Goal: Task Accomplishment & Management: Use online tool/utility

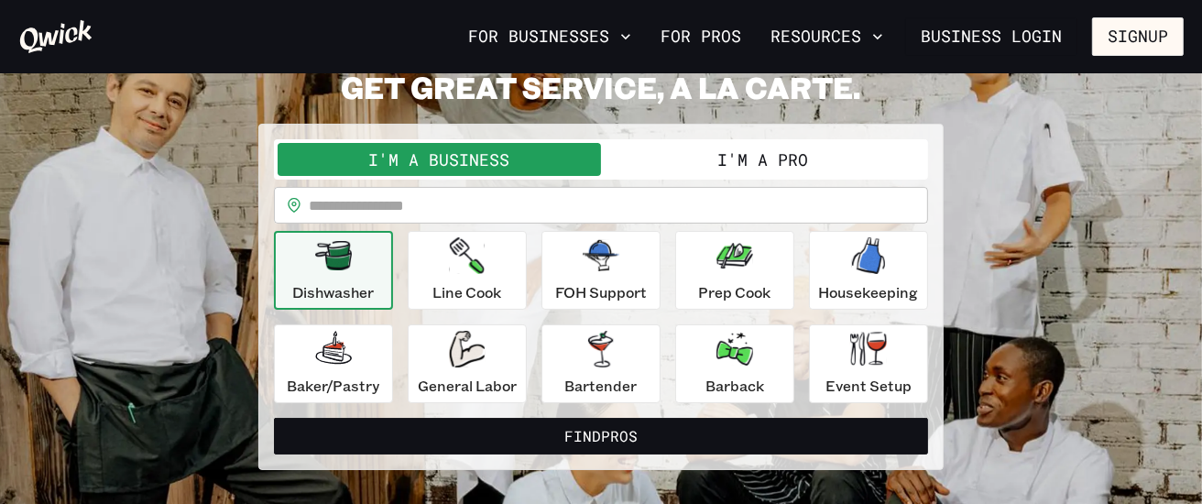
scroll to position [102, 0]
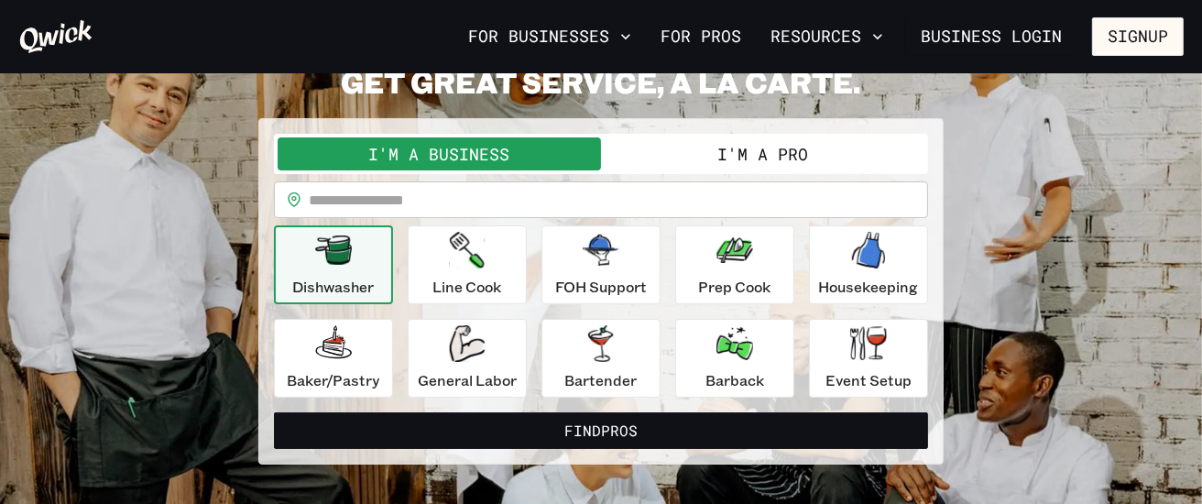
click at [769, 152] on button "I'm a Pro" at bounding box center [762, 153] width 323 height 33
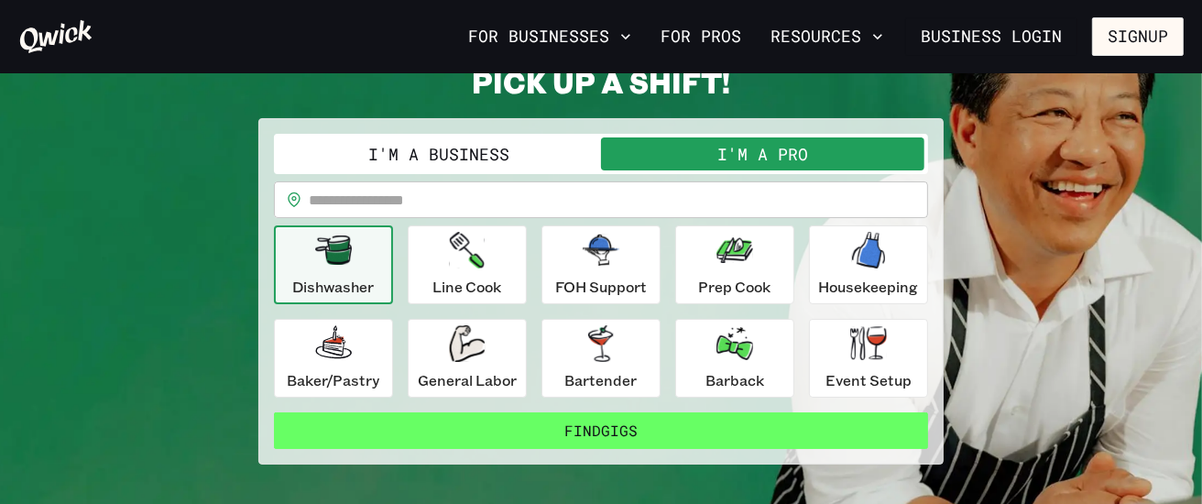
click at [653, 425] on button "Find Gigs" at bounding box center [601, 430] width 654 height 37
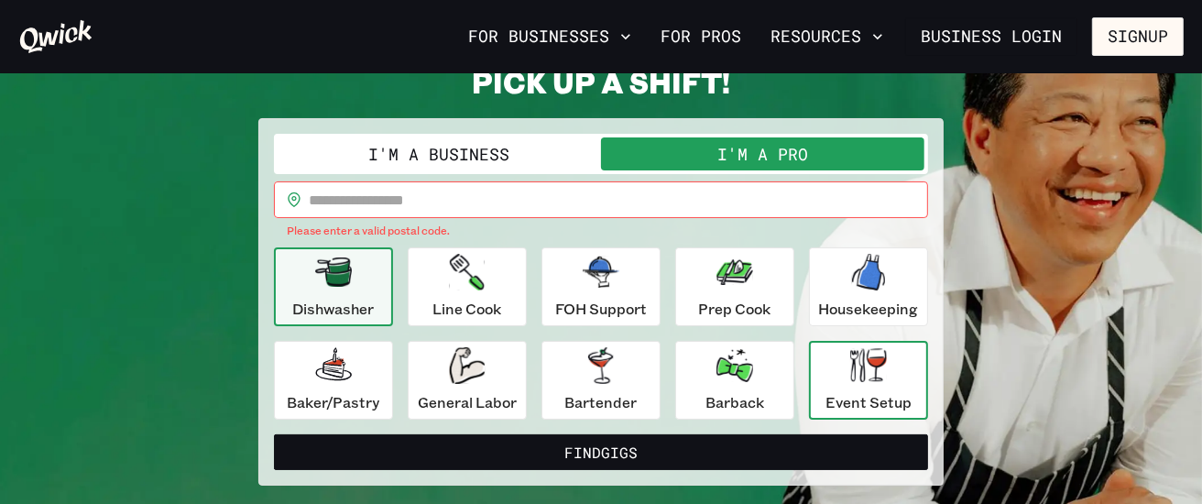
click at [881, 370] on icon "button" at bounding box center [868, 365] width 37 height 34
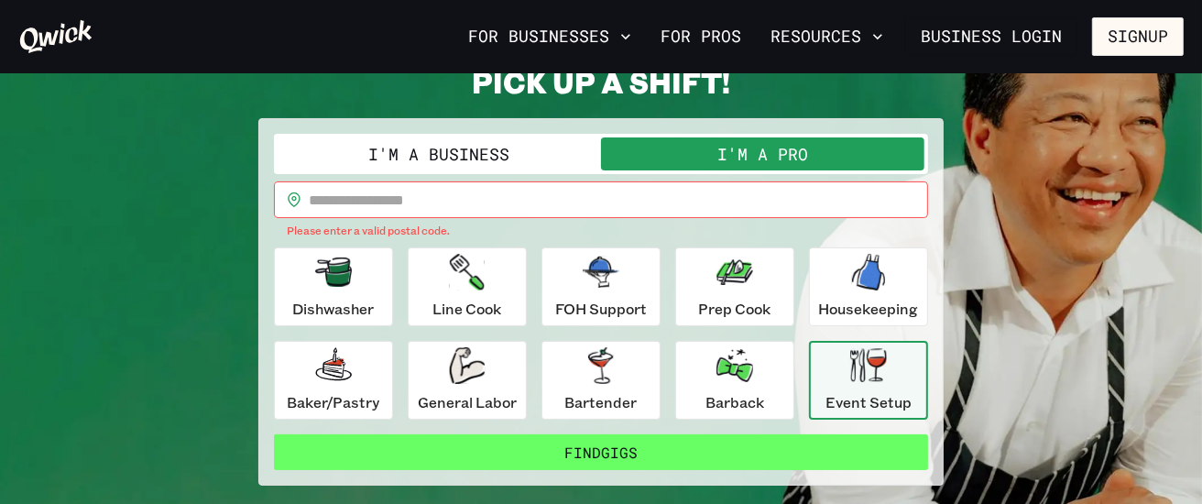
click at [620, 442] on button "Find Gigs" at bounding box center [601, 452] width 654 height 37
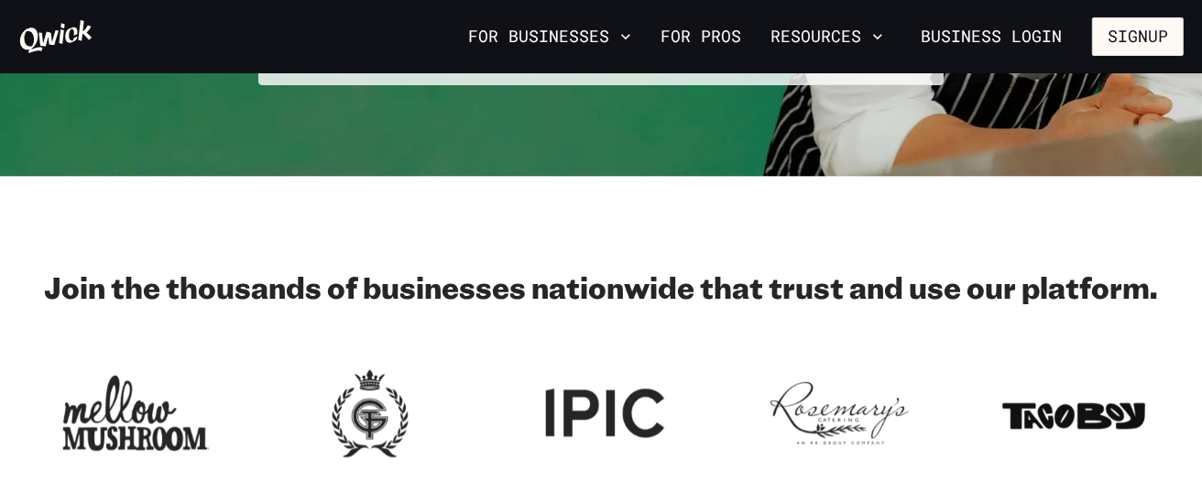
scroll to position [215, 0]
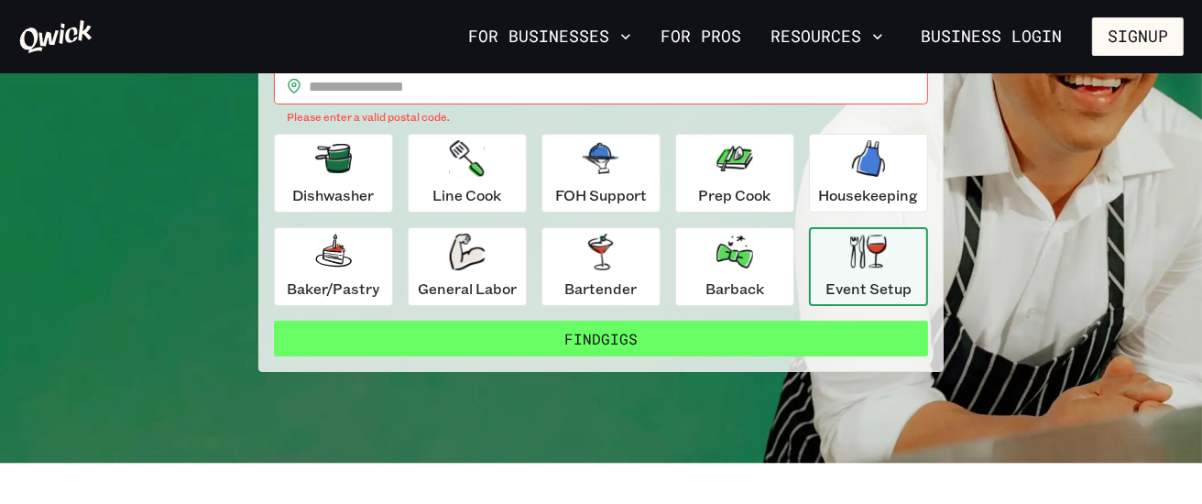
click at [641, 332] on button "Find Gigs" at bounding box center [601, 339] width 654 height 37
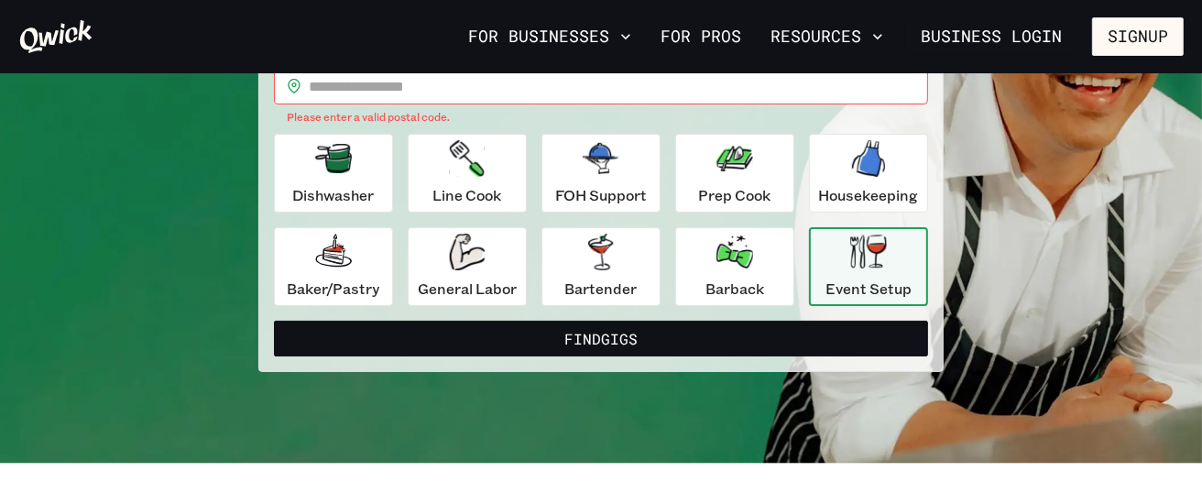
click at [891, 260] on div "Event Setup" at bounding box center [868, 267] width 86 height 66
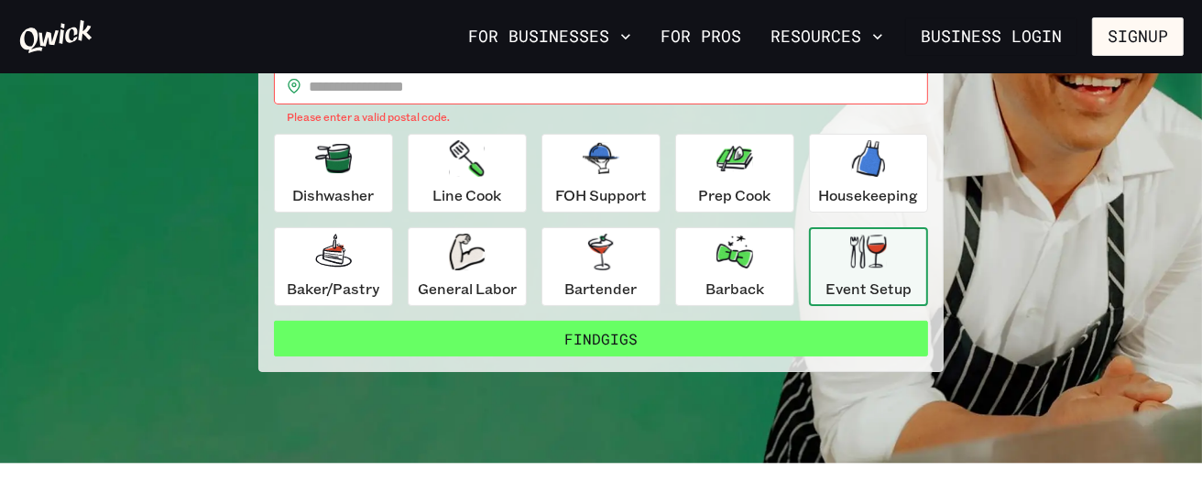
click at [706, 347] on button "Find Gigs" at bounding box center [601, 339] width 654 height 37
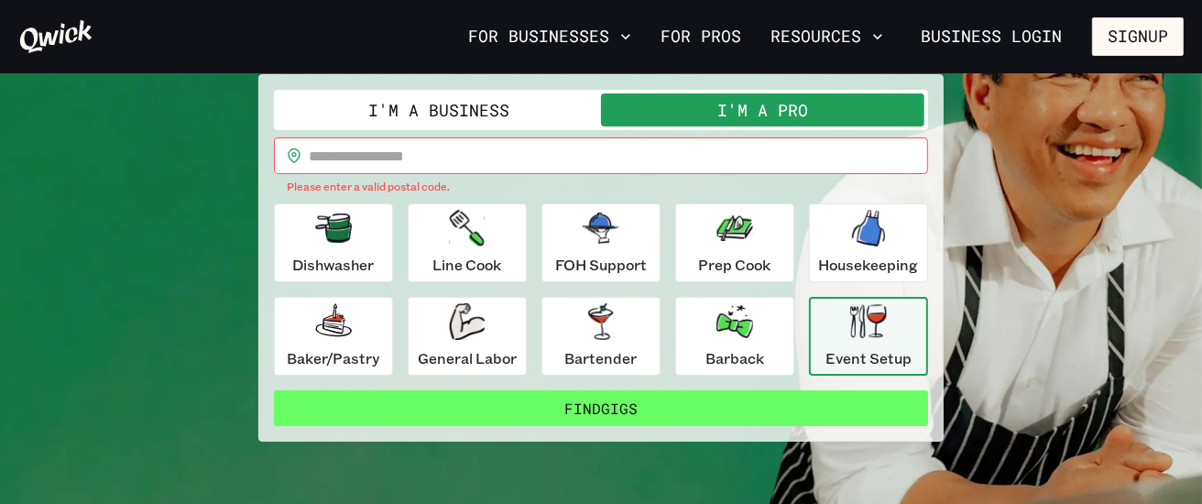
scroll to position [104, 0]
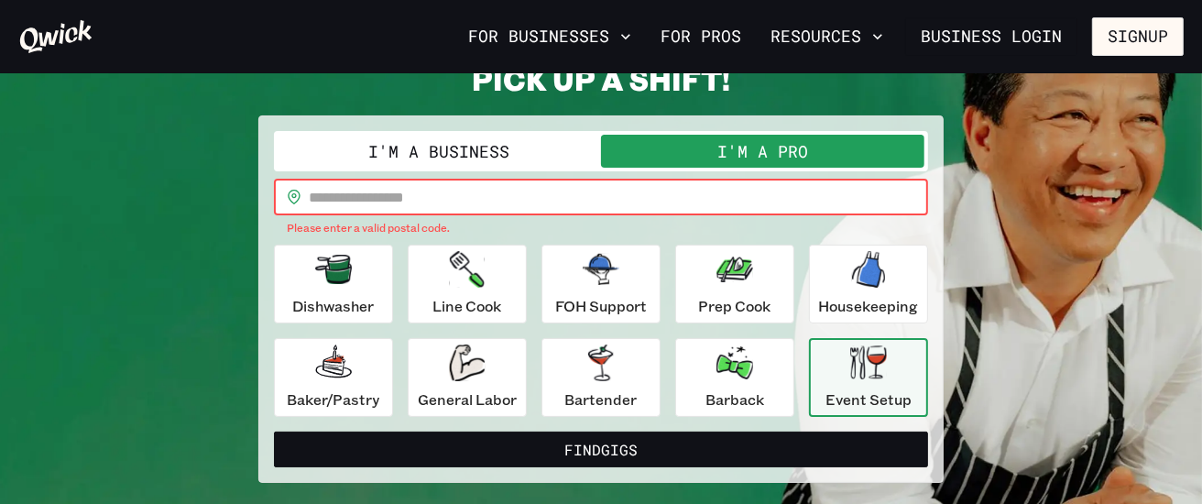
click at [511, 212] on input "text" at bounding box center [618, 197] width 619 height 37
type input "*****"
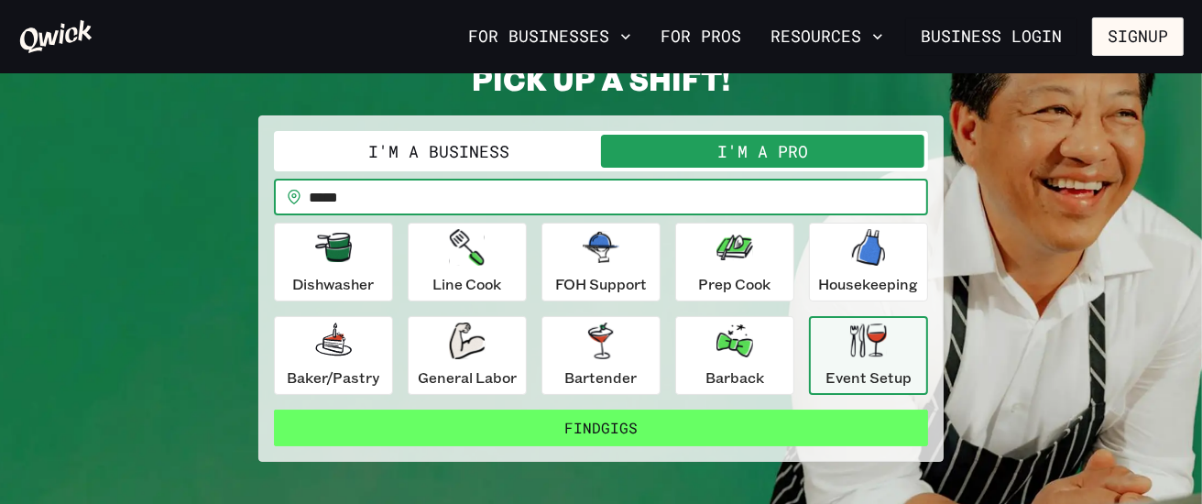
click at [708, 431] on button "Find Gigs" at bounding box center [601, 427] width 654 height 37
